Goal: Use online tool/utility: Utilize a website feature to perform a specific function

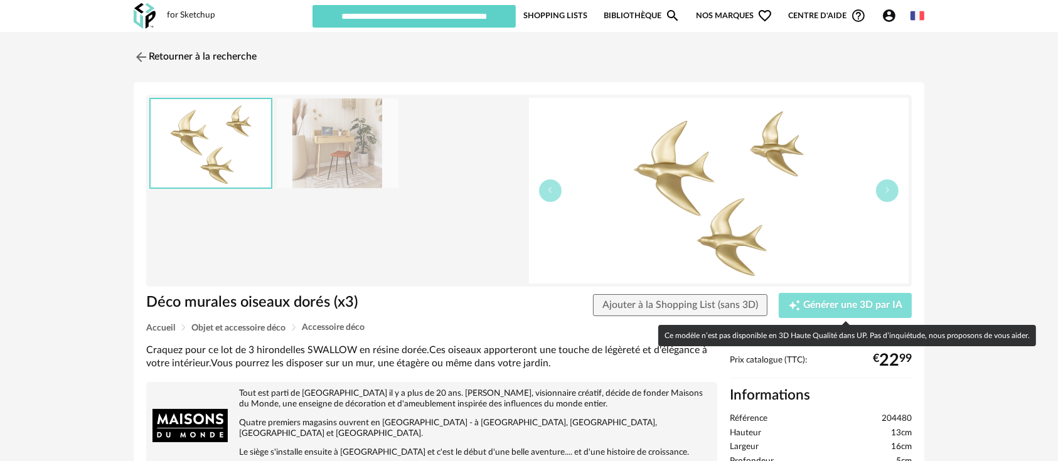
click at [892, 302] on span "Générer une 3D par IA" at bounding box center [852, 305] width 99 height 10
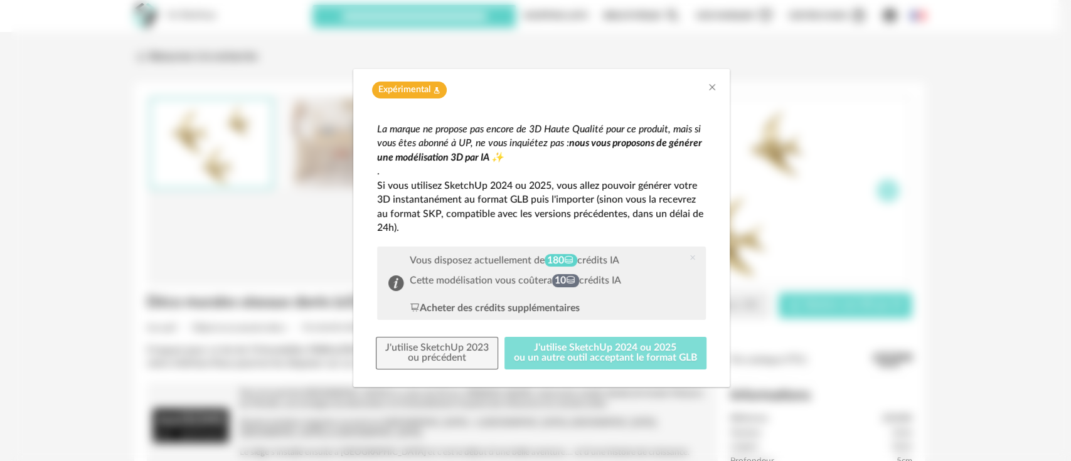
click at [628, 349] on button "J'utilise SketchUp 2024 ou 2025 ou un autre outil acceptant le format GLB" at bounding box center [605, 353] width 202 height 33
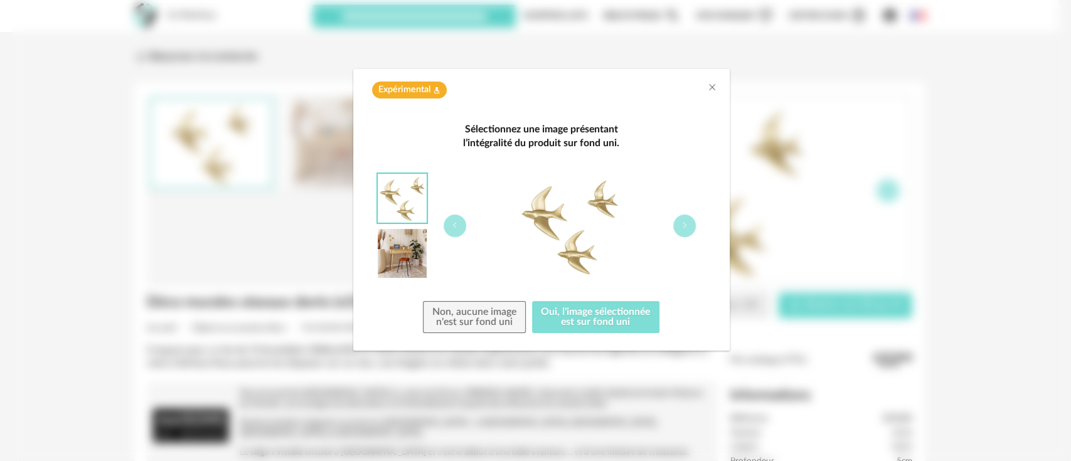
click at [607, 322] on button "Oui, l'image sélectionnée est sur fond uni" at bounding box center [596, 317] width 128 height 33
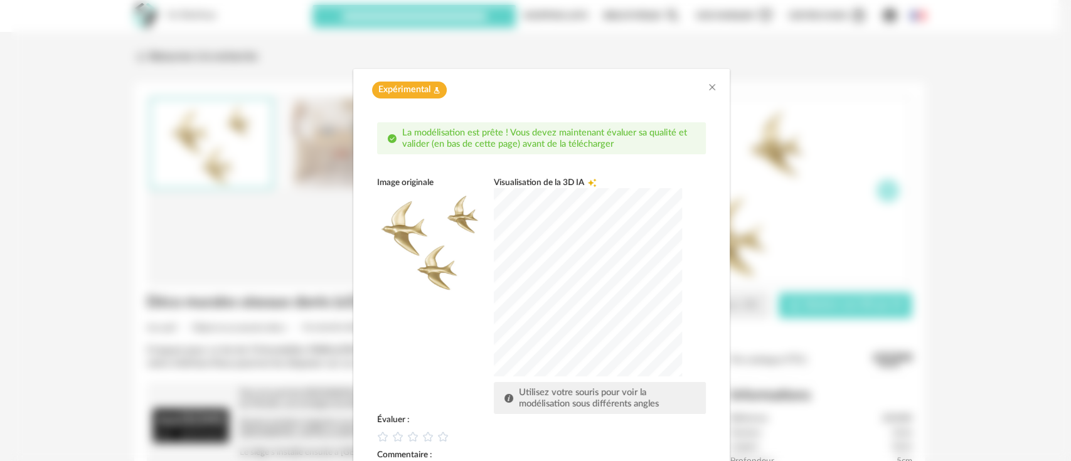
click at [612, 314] on div "dialog" at bounding box center [588, 282] width 188 height 188
click at [422, 437] on icon "dialog" at bounding box center [427, 436] width 13 height 13
click at [439, 349] on div "Image originale Visualisation de la 3D IA Creation icon Utilisez votre souris p…" at bounding box center [541, 295] width 329 height 237
click at [437, 348] on div "Image originale Visualisation de la 3D IA Creation icon Utilisez votre souris p…" at bounding box center [541, 295] width 329 height 237
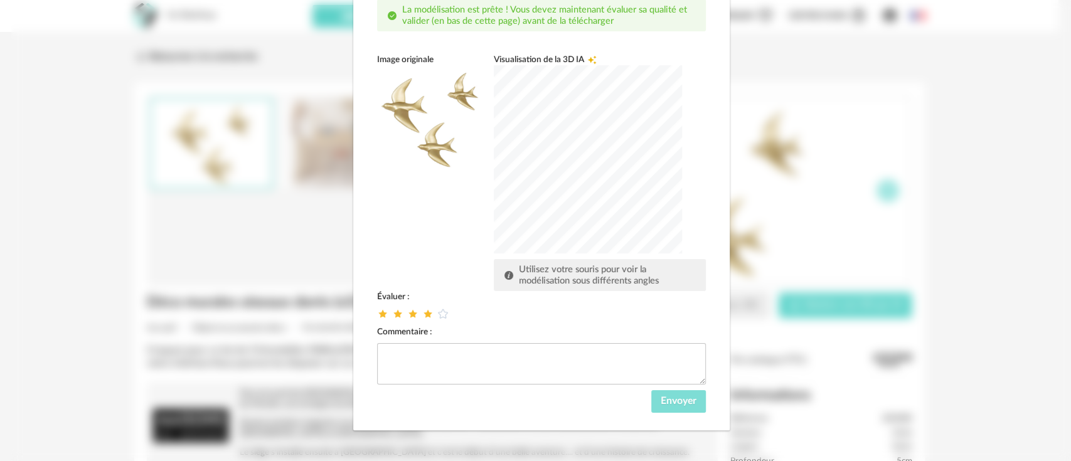
click at [661, 400] on span "Envoyer" at bounding box center [679, 401] width 36 height 10
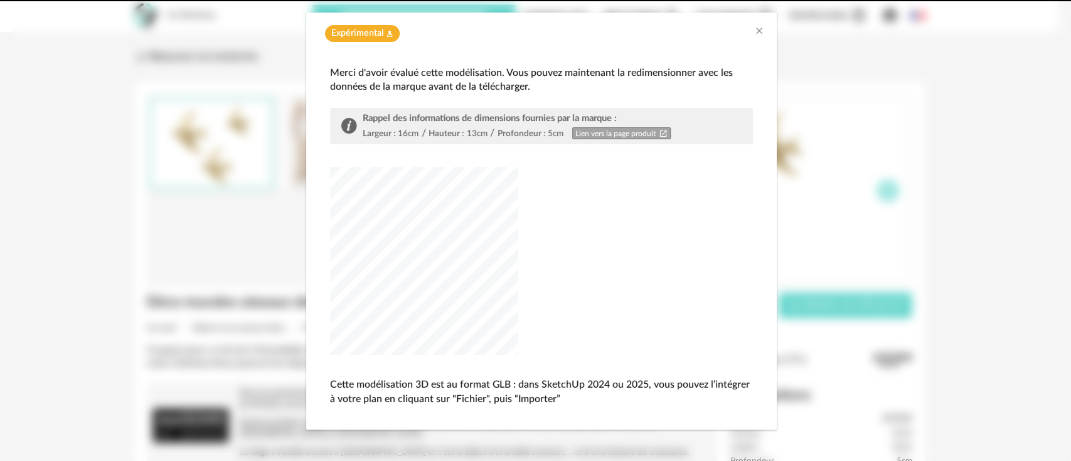
scroll to position [56, 0]
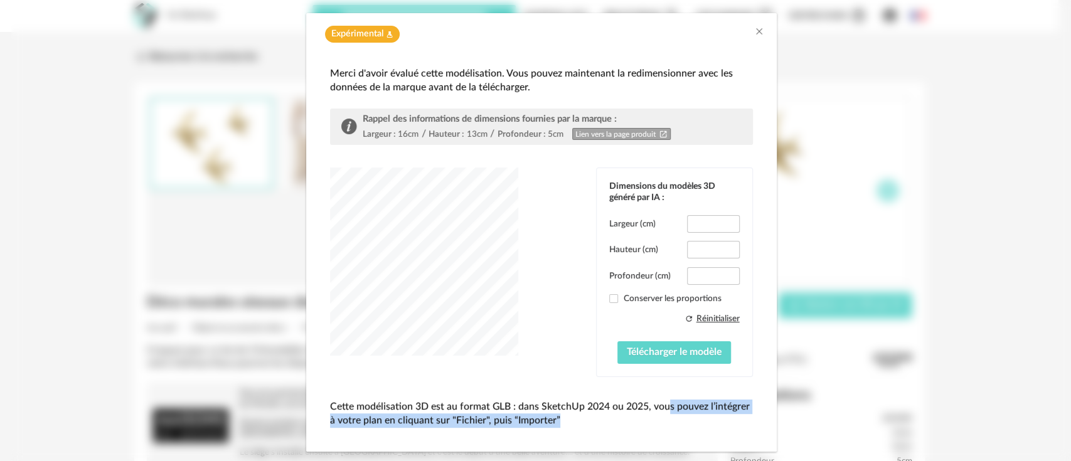
click at [470, 294] on div "dialog" at bounding box center [424, 261] width 188 height 188
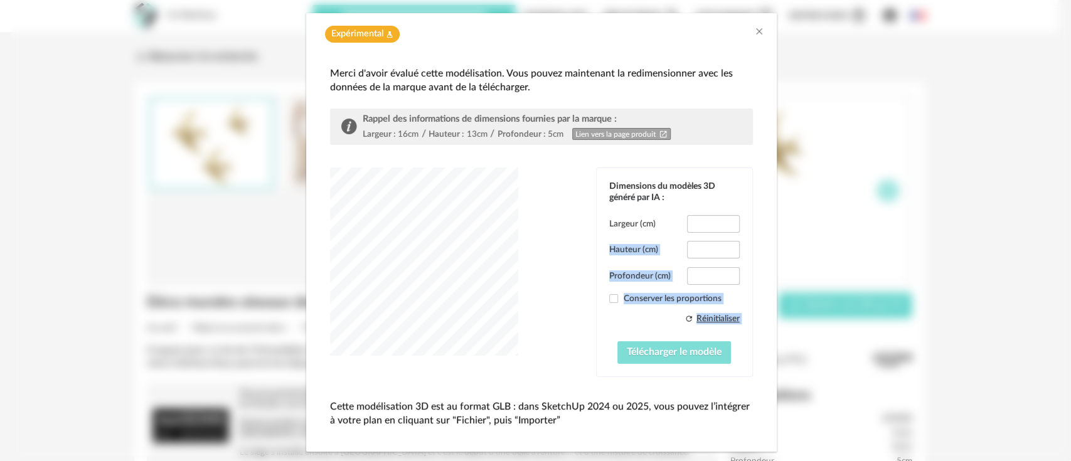
drag, startPoint x: 675, startPoint y: 302, endPoint x: 677, endPoint y: 349, distance: 46.5
click at [678, 348] on div "Largeur (cm) **** Hauteur (cm) **** Profondeur (cm) *** Conserver les proportio…" at bounding box center [674, 289] width 130 height 149
click at [672, 350] on span "Télécharger le modèle" at bounding box center [674, 352] width 95 height 10
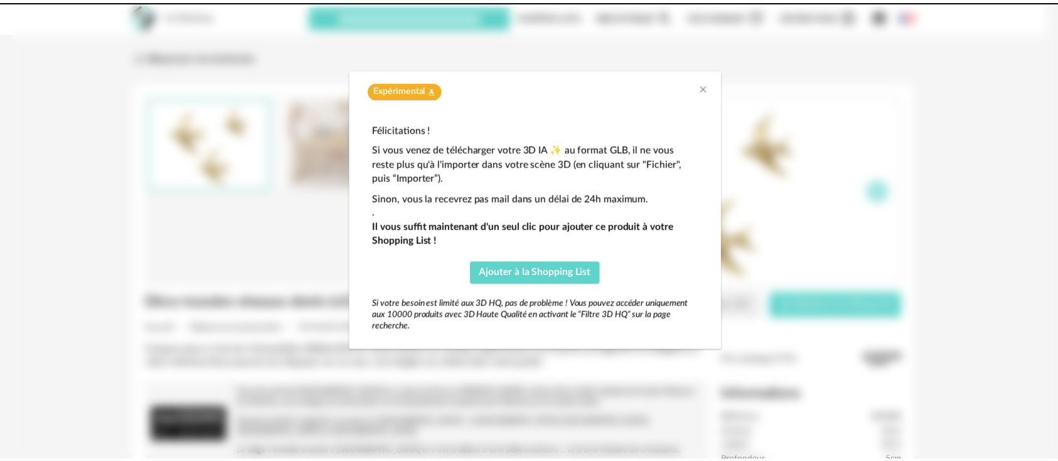
scroll to position [0, 0]
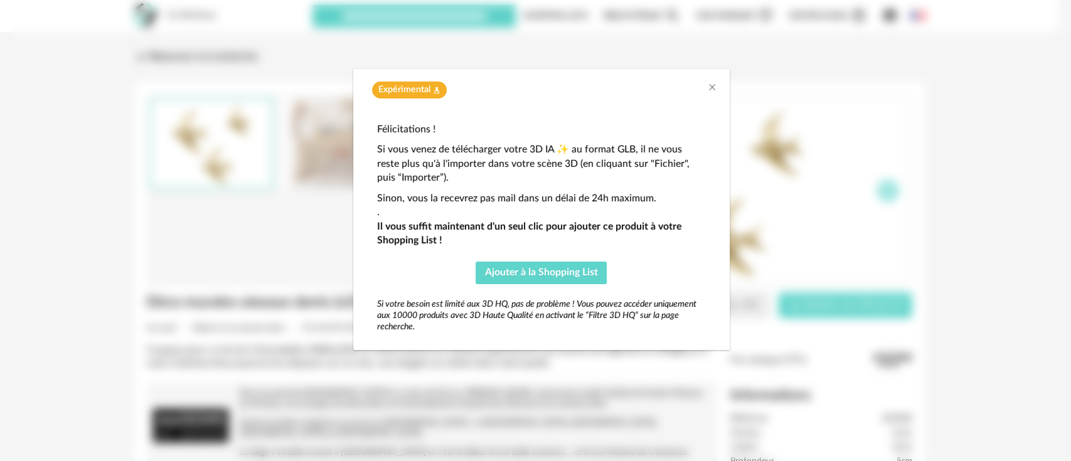
click at [708, 72] on div "Expérimental Flask icon" at bounding box center [541, 87] width 376 height 36
click at [708, 83] on div "Expérimental Flask icon" at bounding box center [541, 87] width 376 height 36
click at [708, 88] on icon "Close" at bounding box center [712, 87] width 10 height 10
